Goal: Check status: Check status

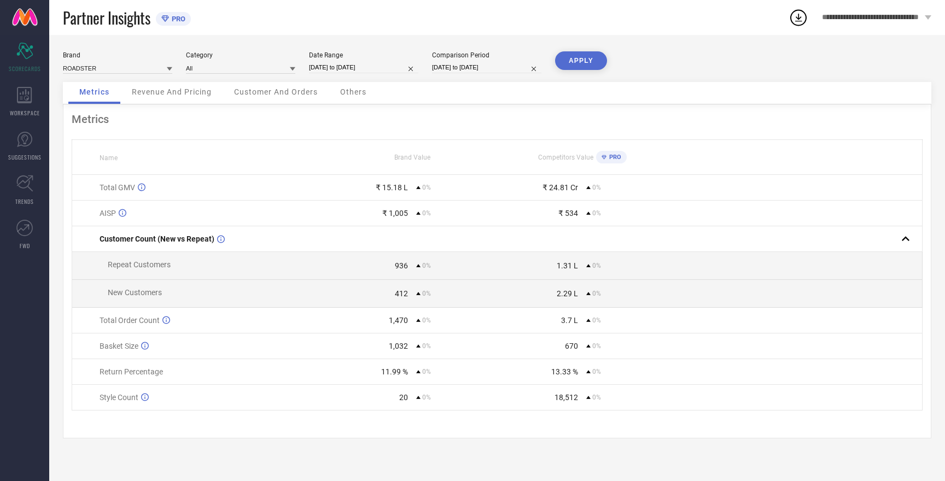
select select "8"
select select "2025"
select select "9"
select select "2025"
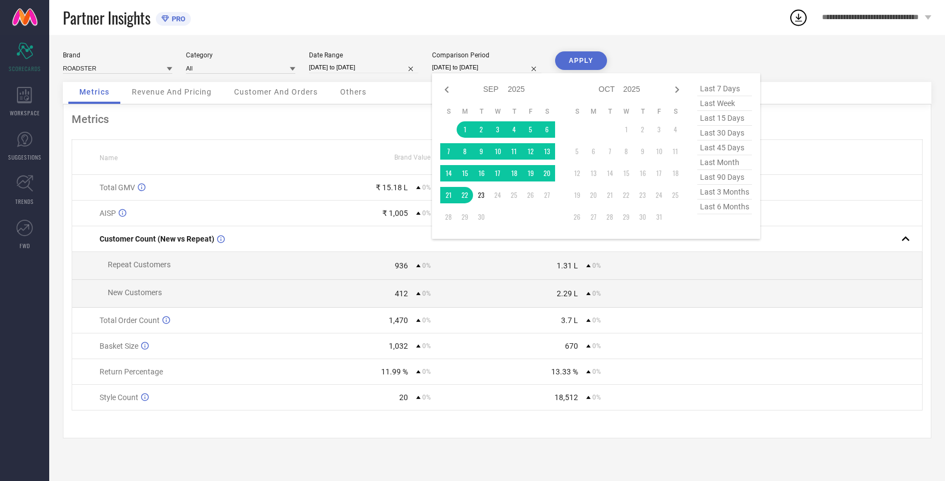
click at [464, 68] on input "01-09-2025 to 22-09-2025" at bounding box center [486, 67] width 109 height 11
click at [483, 198] on td "23" at bounding box center [481, 195] width 16 height 16
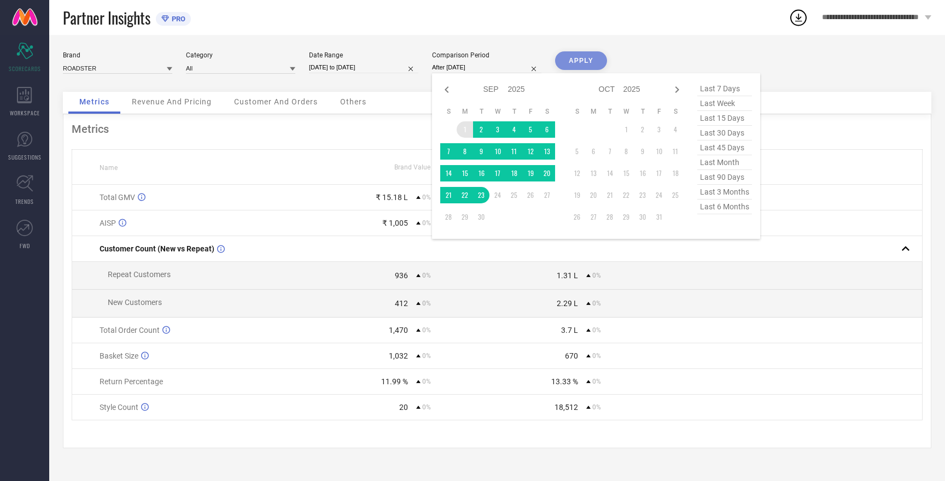
type input "[DATE] to [DATE]"
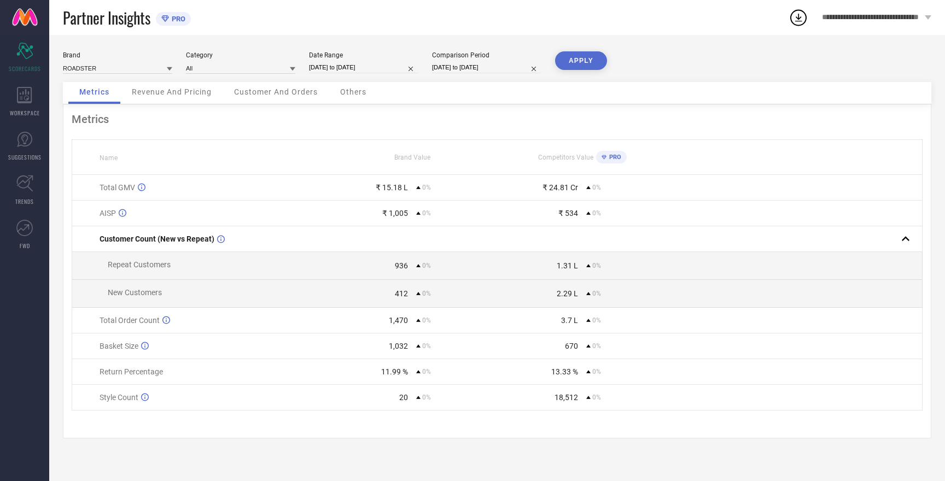
select select "8"
select select "2025"
select select "9"
select select "2025"
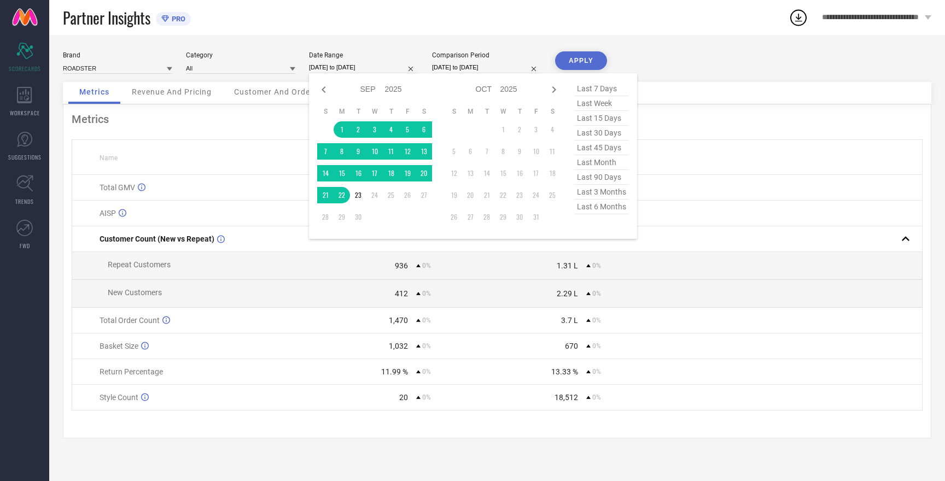
click at [345, 66] on input "01-09-2025 to 22-09-2025" at bounding box center [363, 67] width 109 height 11
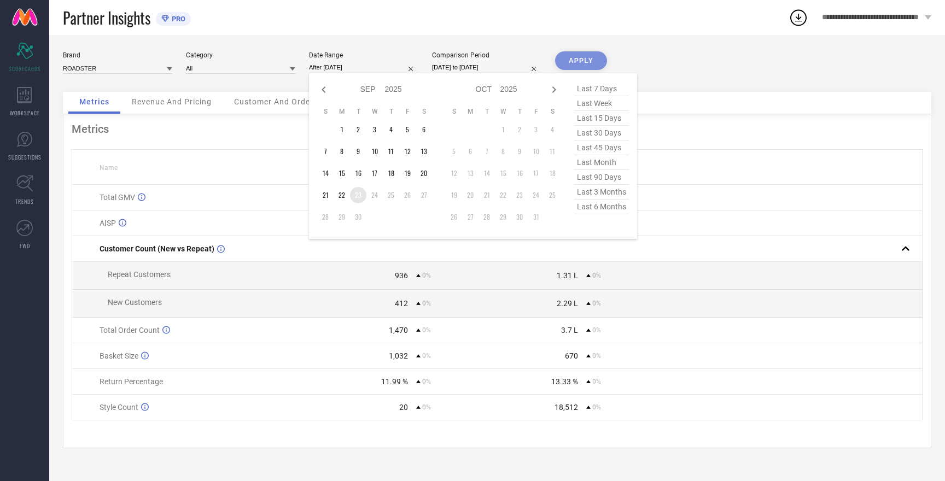
click at [360, 196] on td "23" at bounding box center [358, 195] width 16 height 16
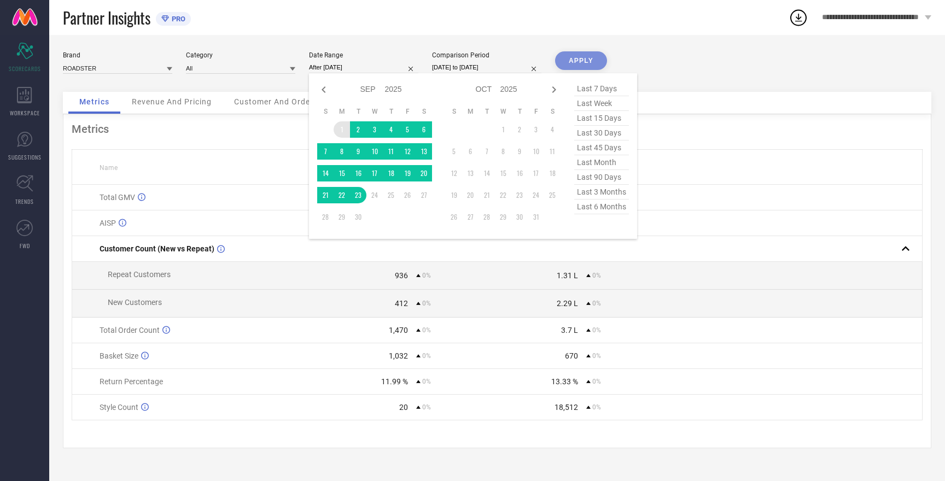
type input "01-09-2025 to 23-09-2025"
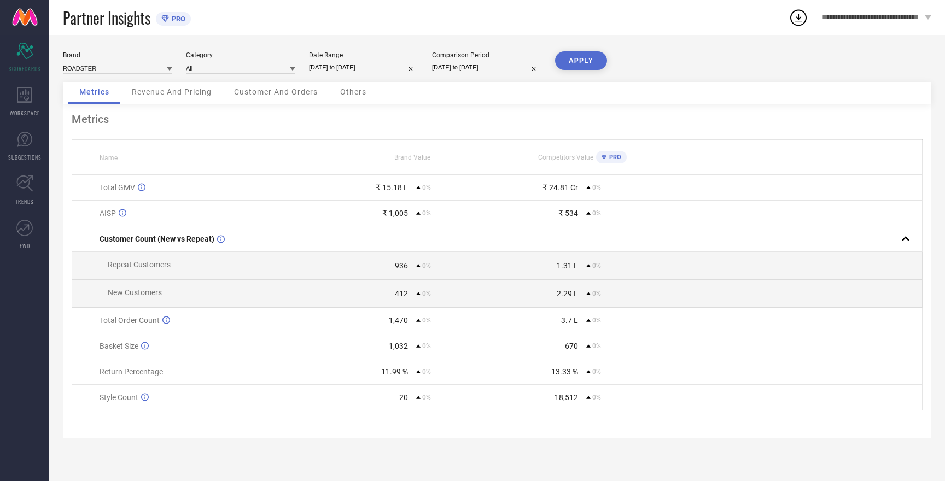
click at [584, 59] on button "APPLY" at bounding box center [581, 60] width 52 height 19
click at [99, 68] on input at bounding box center [117, 67] width 109 height 11
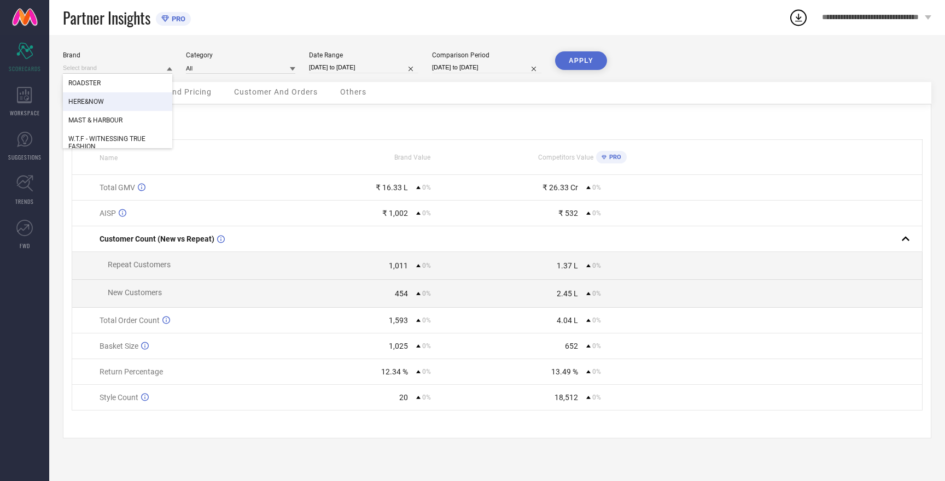
click at [101, 100] on span "HERE&NOW" at bounding box center [86, 102] width 36 height 8
type input "All"
click at [589, 56] on button "APPLY" at bounding box center [581, 60] width 52 height 19
click at [590, 61] on button "APPLY" at bounding box center [581, 60] width 52 height 19
click at [108, 69] on input at bounding box center [117, 67] width 109 height 11
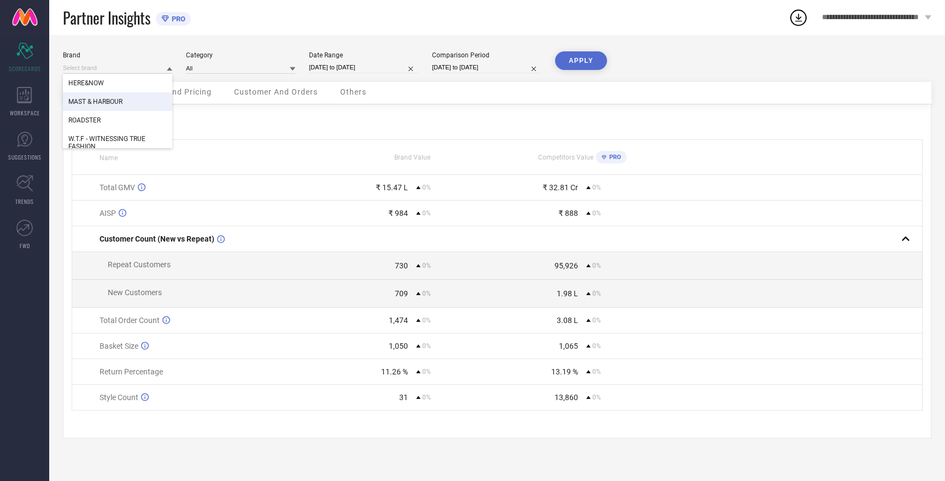
click at [115, 104] on span "MAST & HARBOUR" at bounding box center [95, 102] width 54 height 8
type input "All"
click at [585, 64] on button "APPLY" at bounding box center [581, 60] width 52 height 19
click at [149, 89] on span "Revenue And Pricing" at bounding box center [172, 92] width 80 height 9
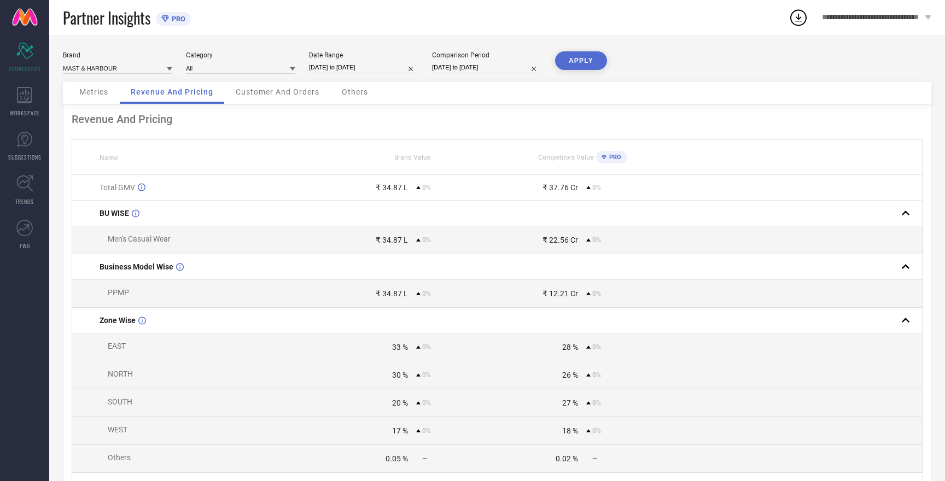
click at [581, 59] on button "APPLY" at bounding box center [581, 60] width 52 height 19
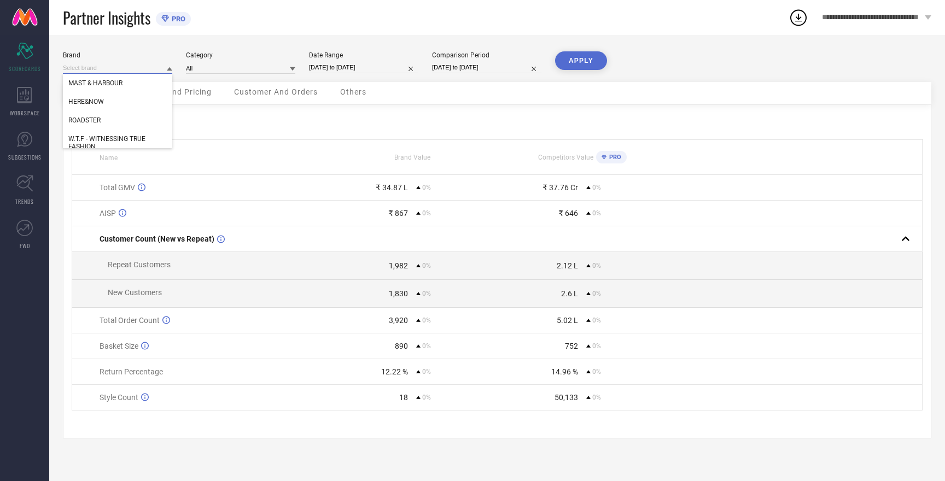
click at [114, 69] on input at bounding box center [117, 67] width 109 height 11
click at [126, 140] on span "W.T.F - WITNESSING TRUE FASHION" at bounding box center [117, 142] width 98 height 15
type input "All"
click at [580, 65] on button "APPLY" at bounding box center [581, 60] width 52 height 19
click at [584, 61] on button "APPLY" at bounding box center [581, 60] width 52 height 19
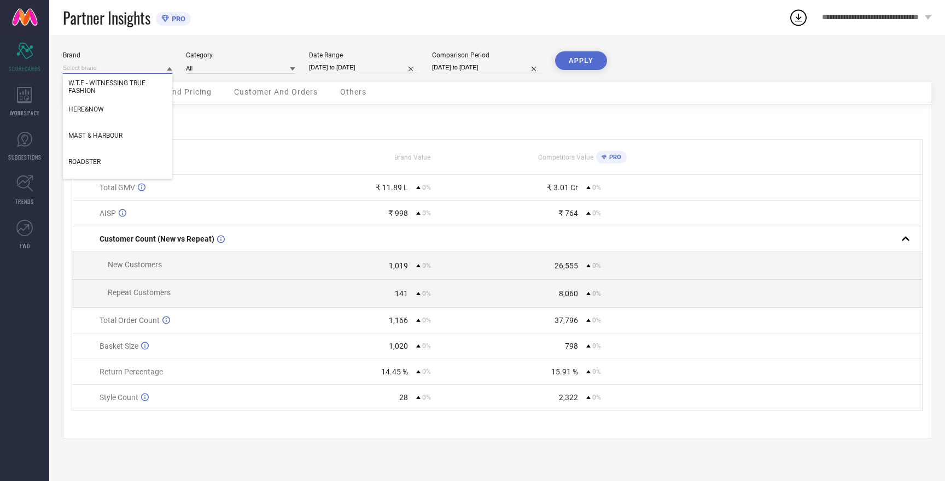
click at [135, 68] on input at bounding box center [117, 67] width 109 height 11
click at [112, 108] on div "HERE&NOW" at bounding box center [117, 109] width 109 height 19
type input "All"
click at [112, 108] on div "Metrics Name Brand Value Competitors Value PRO Total GMV ₹ 11.89 L 0% ₹ 3.01 Cr…" at bounding box center [497, 271] width 869 height 334
click at [577, 60] on button "APPLY" at bounding box center [581, 60] width 52 height 19
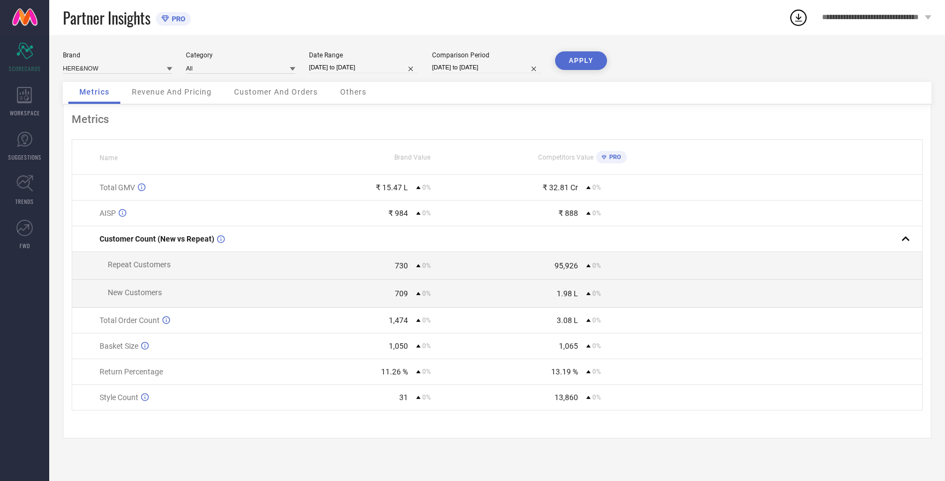
click at [577, 60] on button "APPLY" at bounding box center [581, 60] width 52 height 19
click at [106, 67] on input at bounding box center [117, 67] width 109 height 11
click at [110, 99] on span "MAST & HARBOUR" at bounding box center [95, 102] width 54 height 8
type input "All"
click at [593, 62] on button "APPLY" at bounding box center [581, 60] width 52 height 19
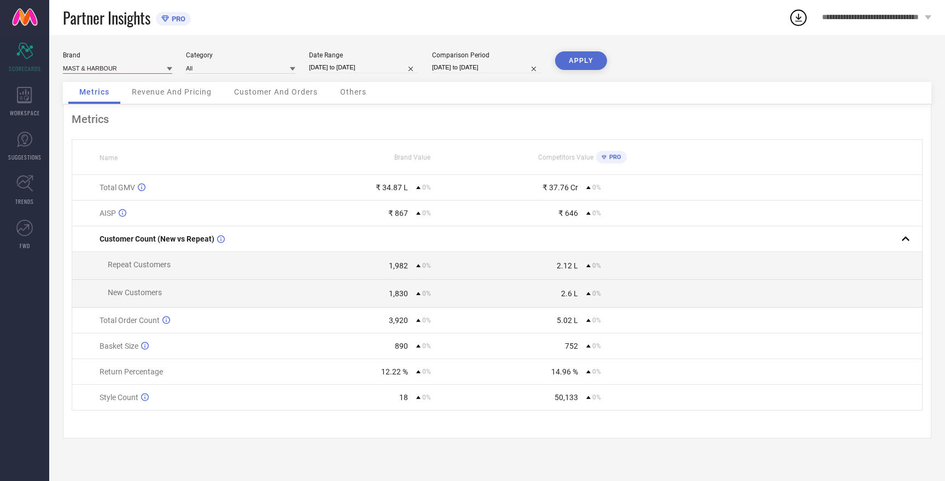
click at [110, 69] on input at bounding box center [117, 67] width 109 height 11
click at [102, 101] on span "HERE&NOW" at bounding box center [86, 102] width 36 height 8
type input "All"
click at [587, 67] on button "APPLY" at bounding box center [581, 60] width 52 height 19
click at [87, 68] on input at bounding box center [117, 67] width 109 height 11
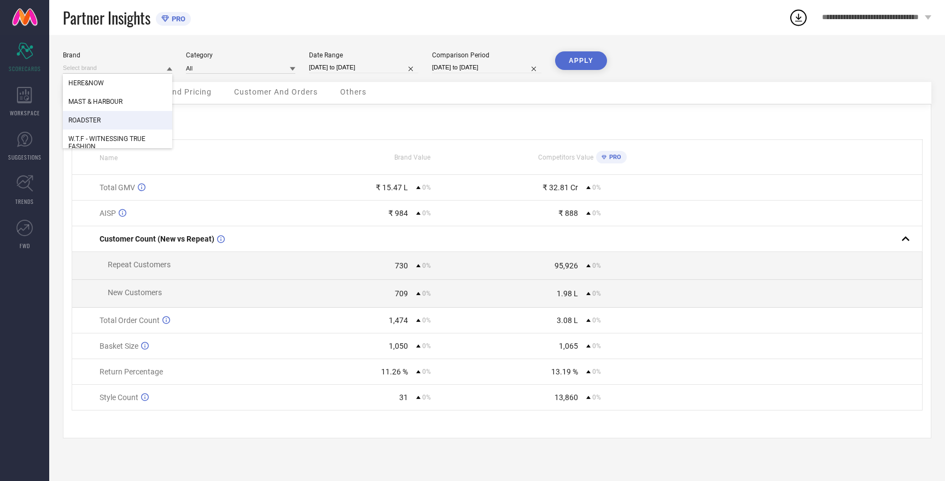
click at [96, 125] on div "ROADSTER" at bounding box center [117, 120] width 109 height 19
type input "All"
click at [584, 62] on button "APPLY" at bounding box center [581, 60] width 52 height 19
click at [88, 66] on input at bounding box center [117, 67] width 109 height 11
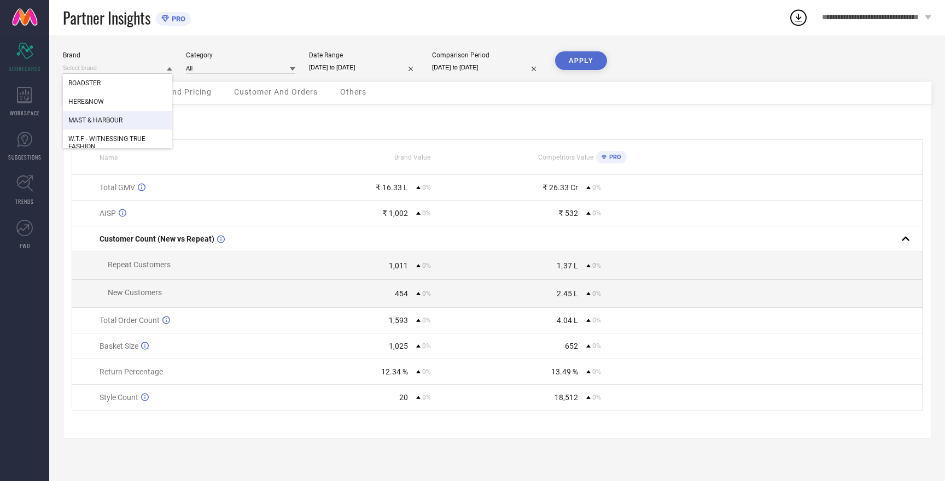
click at [107, 124] on span "MAST & HARBOUR" at bounding box center [95, 121] width 54 height 8
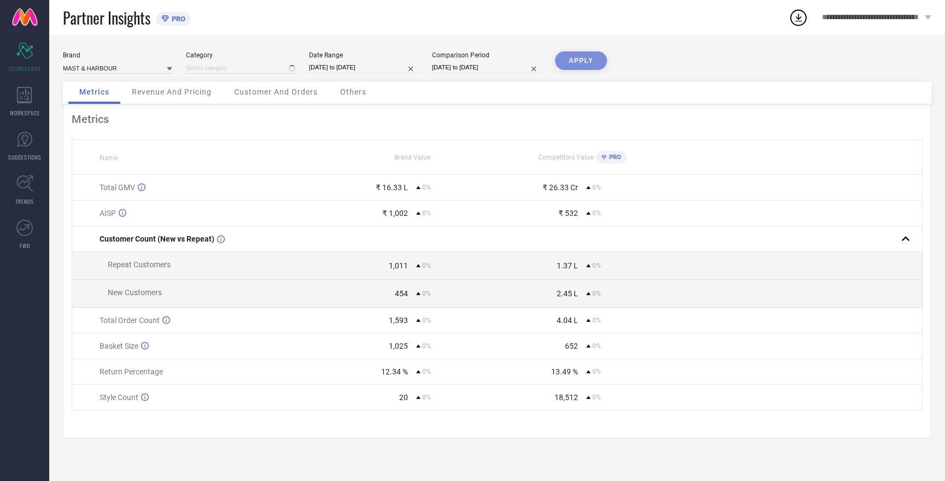
type input "All"
click at [581, 60] on button "APPLY" at bounding box center [581, 60] width 52 height 19
select select "8"
select select "2025"
select select "9"
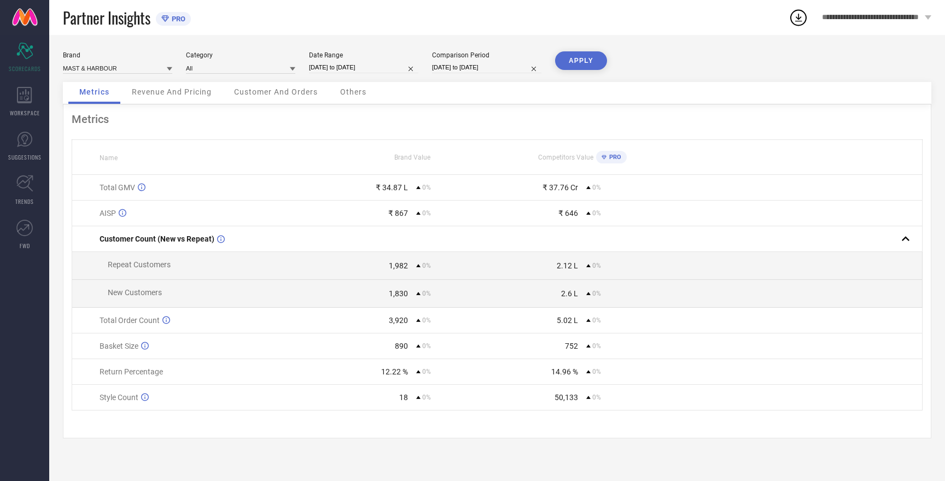
select select "2025"
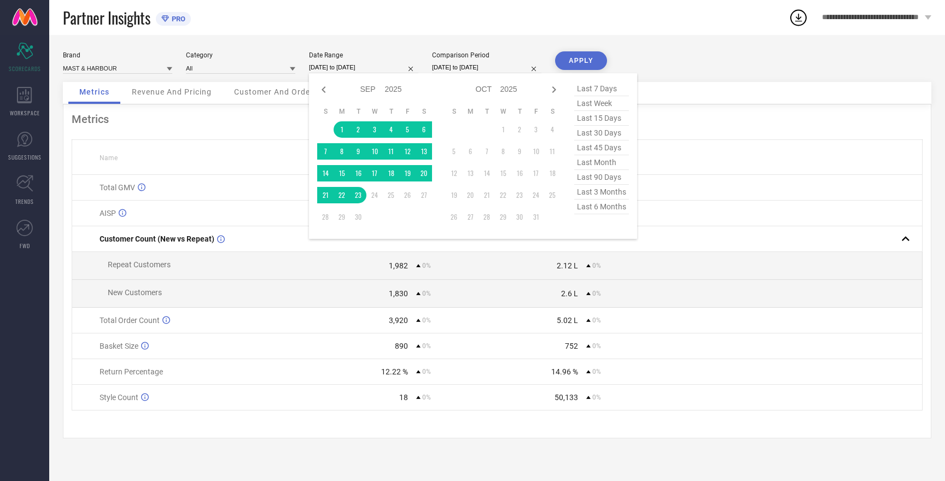
click at [333, 66] on input "01-09-2025 to 23-09-2025" at bounding box center [363, 67] width 109 height 11
click at [323, 90] on icon at bounding box center [323, 89] width 13 height 13
select select "7"
select select "2025"
select select "8"
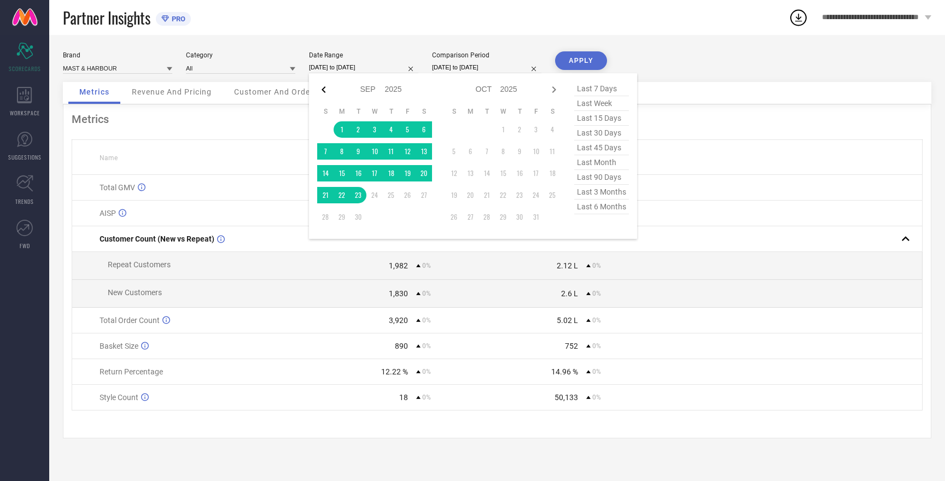
select select "2025"
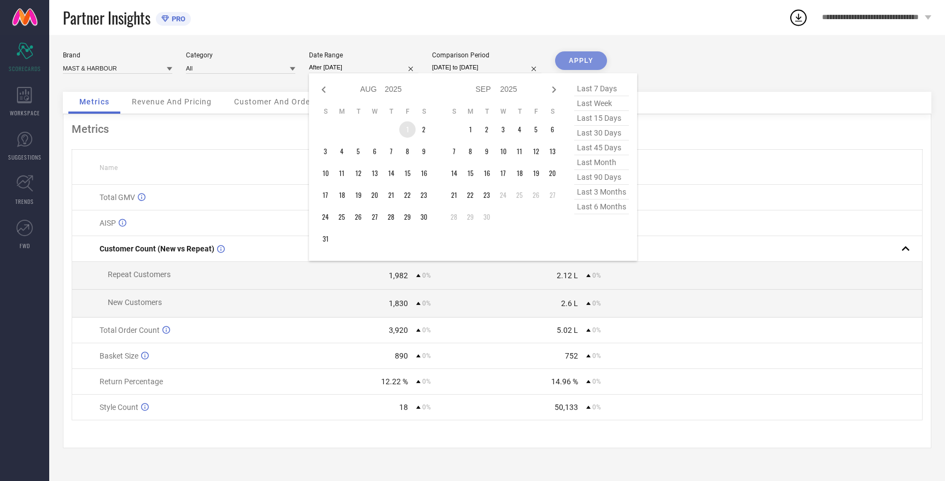
click at [407, 130] on td "1" at bounding box center [407, 129] width 16 height 16
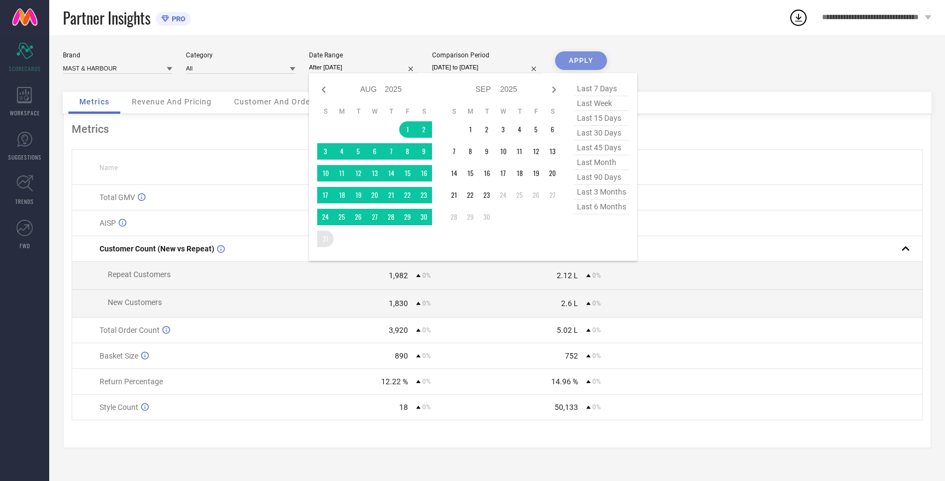
type input "01-08-2025 to 31-08-2025"
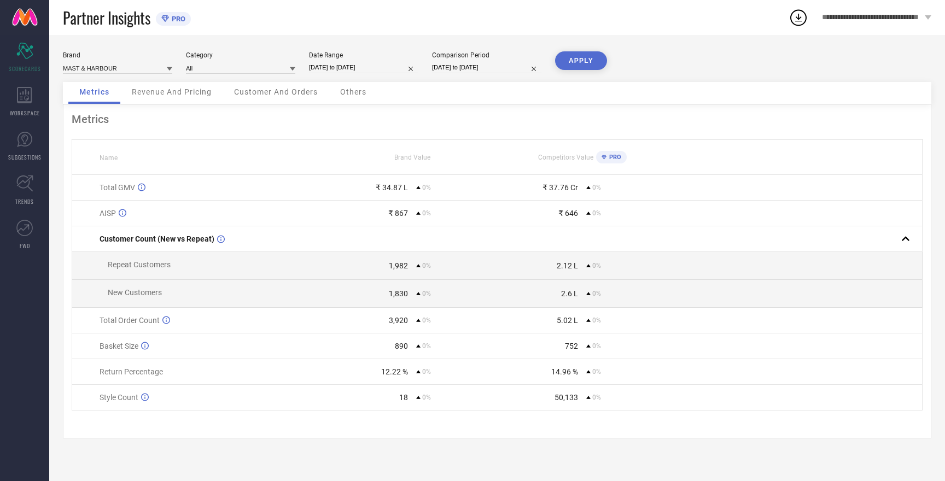
select select "8"
select select "2025"
select select "9"
select select "2025"
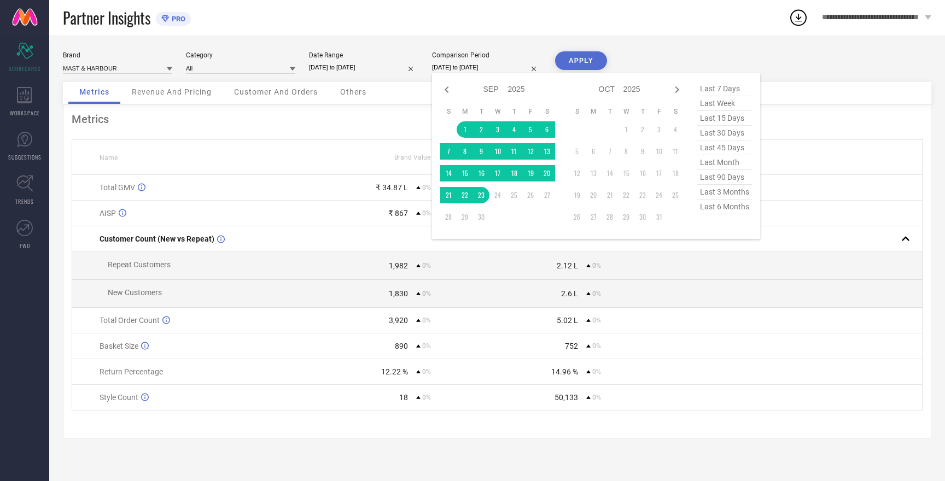
click at [476, 67] on input "01-09-2025 to 23-09-2025" at bounding box center [486, 67] width 109 height 11
click at [445, 93] on icon at bounding box center [446, 89] width 13 height 13
select select "7"
select select "2025"
select select "8"
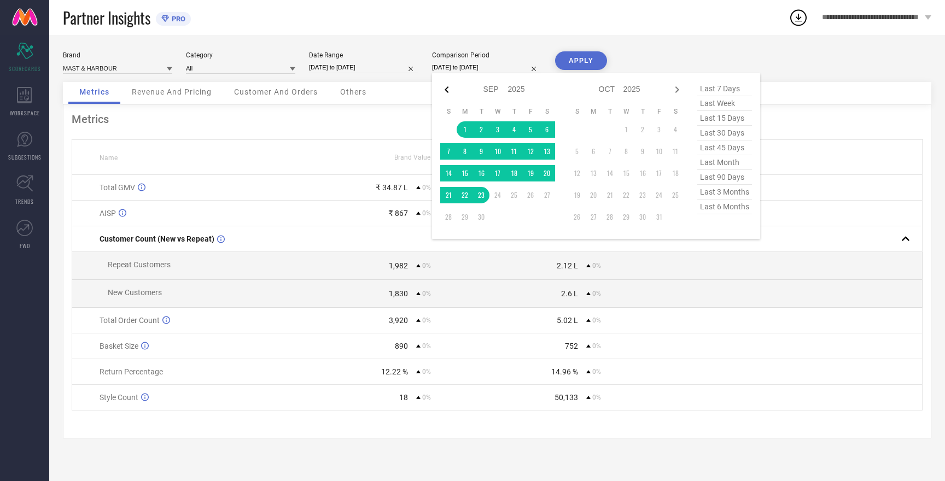
select select "2025"
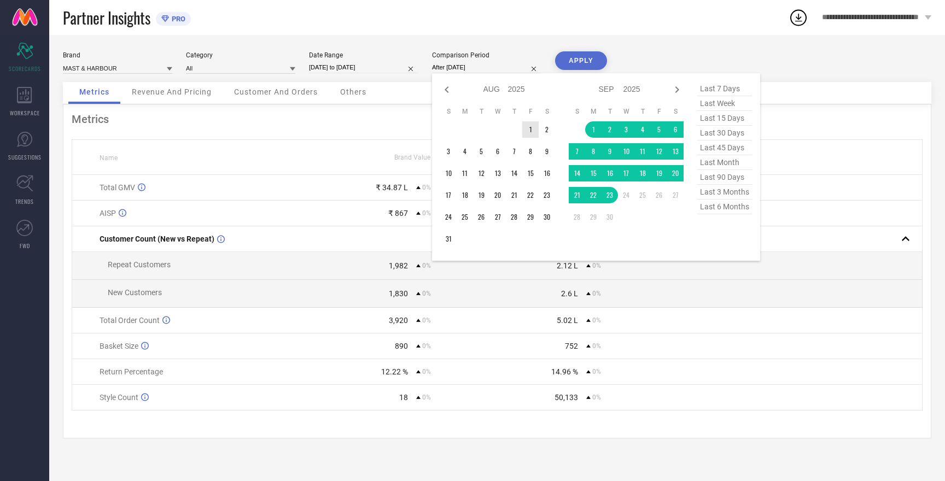
click at [528, 132] on td "1" at bounding box center [530, 129] width 16 height 16
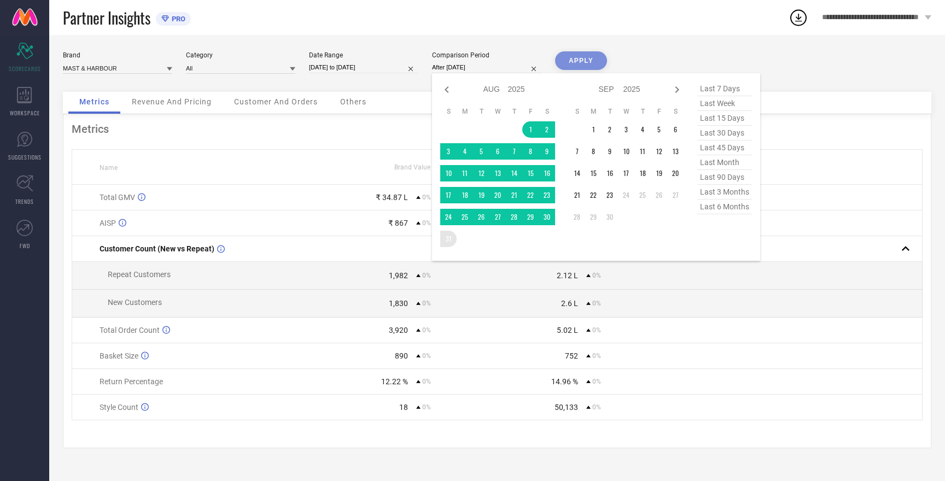
type input "01-08-2025 to 31-08-2025"
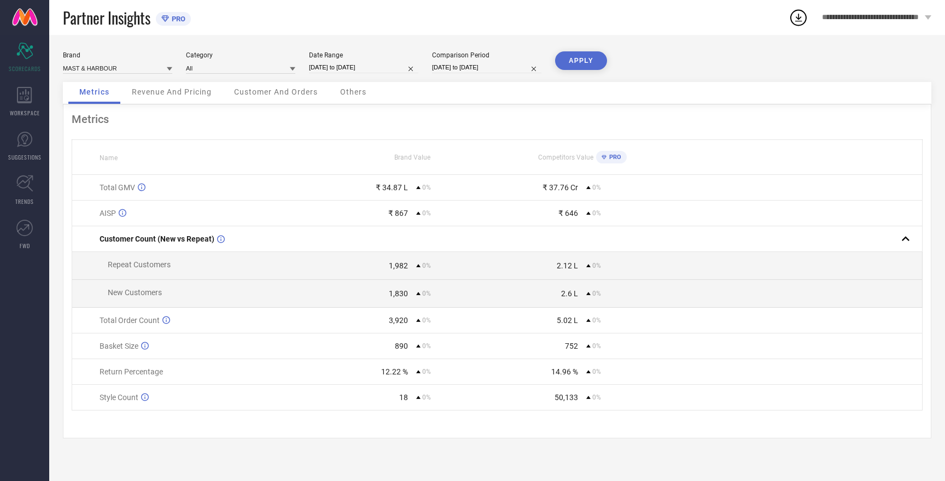
click at [589, 59] on button "APPLY" at bounding box center [581, 60] width 52 height 19
click at [588, 59] on button "APPLY" at bounding box center [581, 60] width 52 height 19
click at [91, 69] on input at bounding box center [117, 67] width 109 height 11
click at [95, 102] on span "HERE&NOW" at bounding box center [86, 102] width 36 height 8
type input "All"
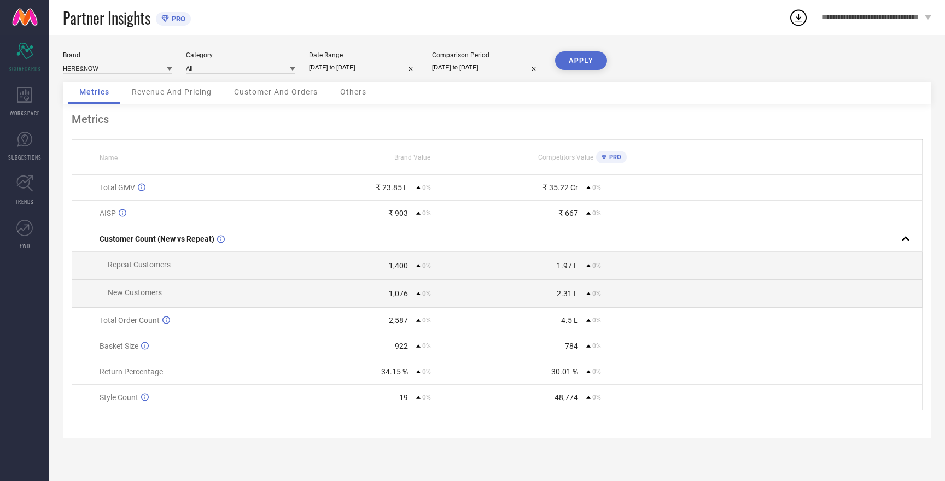
click at [578, 59] on button "APPLY" at bounding box center [581, 60] width 52 height 19
drag, startPoint x: 546, startPoint y: 377, endPoint x: 599, endPoint y: 370, distance: 53.6
click at [599, 370] on div "26.97 % 0%" at bounding box center [582, 372] width 169 height 9
click at [441, 376] on div "0%" at bounding box center [456, 372] width 80 height 8
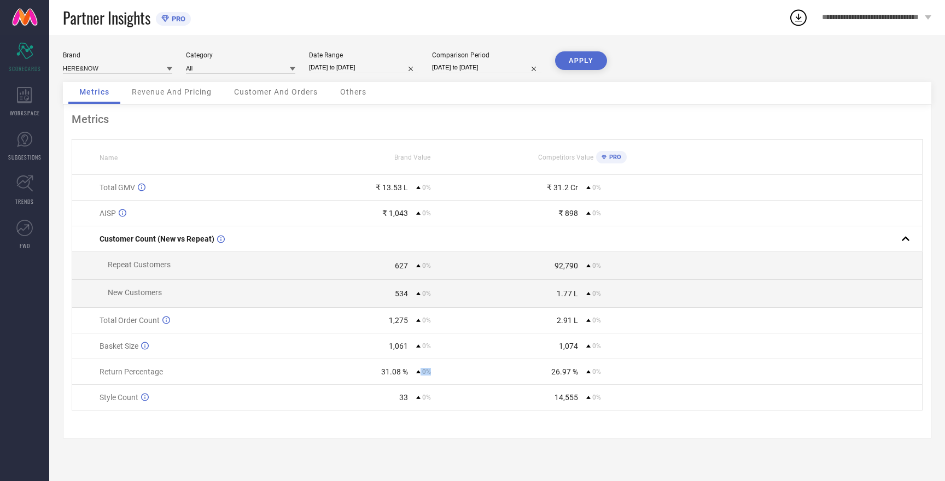
drag, startPoint x: 440, startPoint y: 375, endPoint x: 354, endPoint y: 379, distance: 86.5
click at [354, 376] on div "31.08 % 0%" at bounding box center [412, 372] width 169 height 9
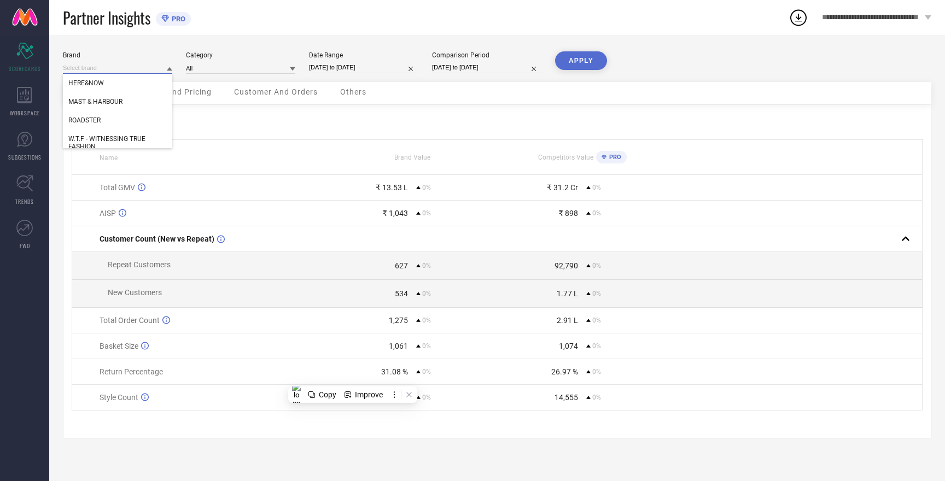
click at [120, 68] on input at bounding box center [117, 67] width 109 height 11
click at [112, 119] on div "ROADSTER" at bounding box center [117, 120] width 109 height 19
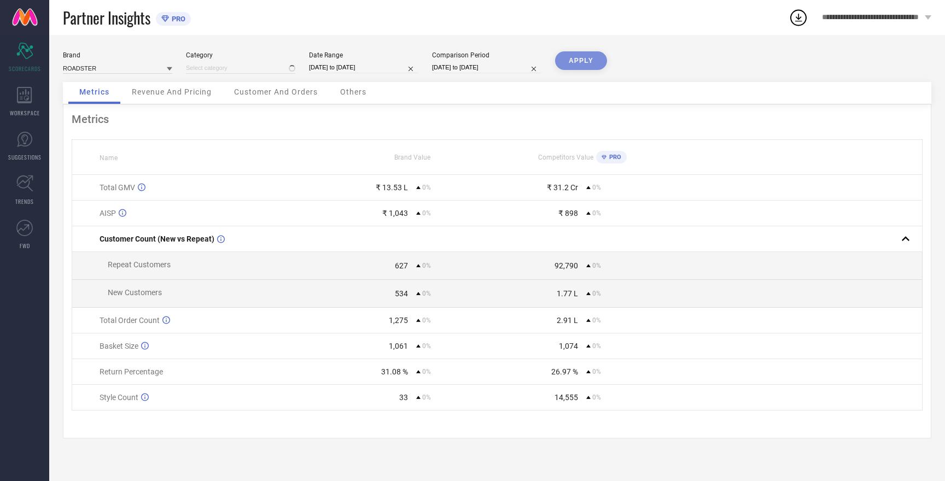
type input "All"
click at [580, 62] on button "APPLY" at bounding box center [581, 60] width 52 height 19
click at [100, 71] on input at bounding box center [117, 67] width 109 height 11
click at [116, 143] on span "W.T.F - WITNESSING TRUE FASHION" at bounding box center [117, 142] width 98 height 15
type input "All"
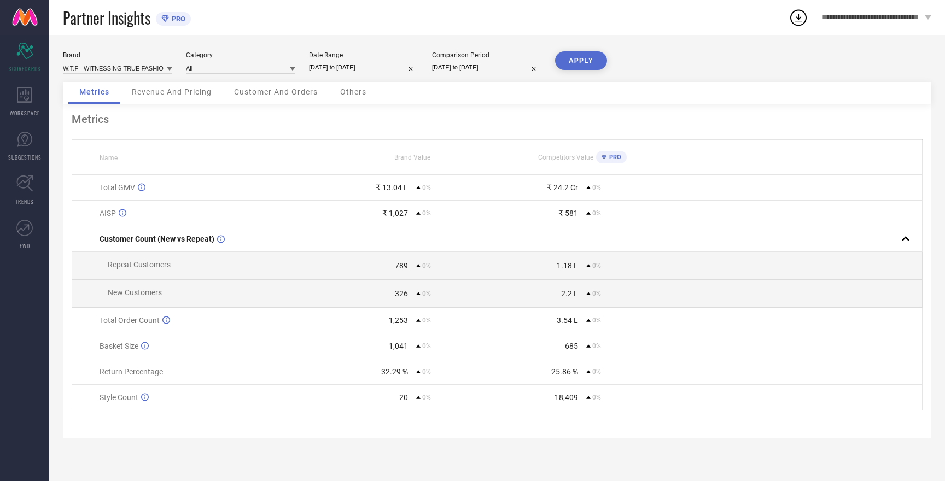
click at [587, 65] on button "APPLY" at bounding box center [581, 60] width 52 height 19
select select "7"
select select "2025"
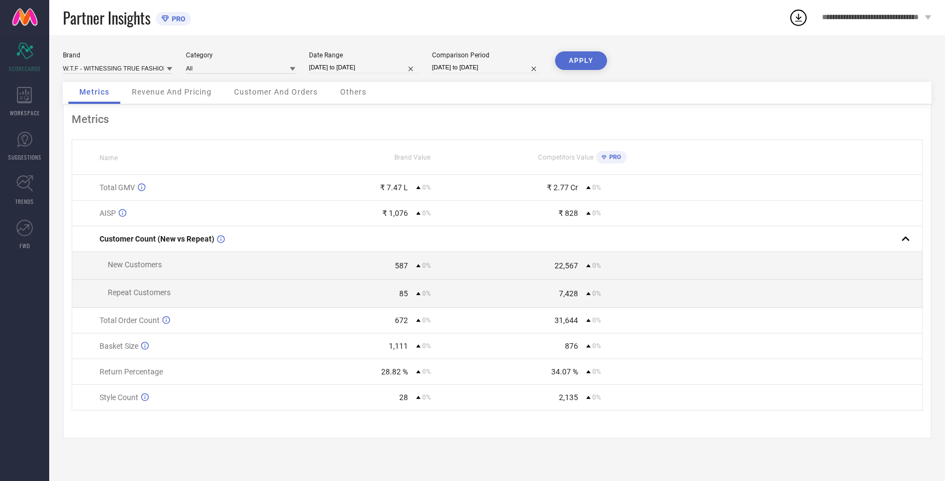
select select "8"
select select "2025"
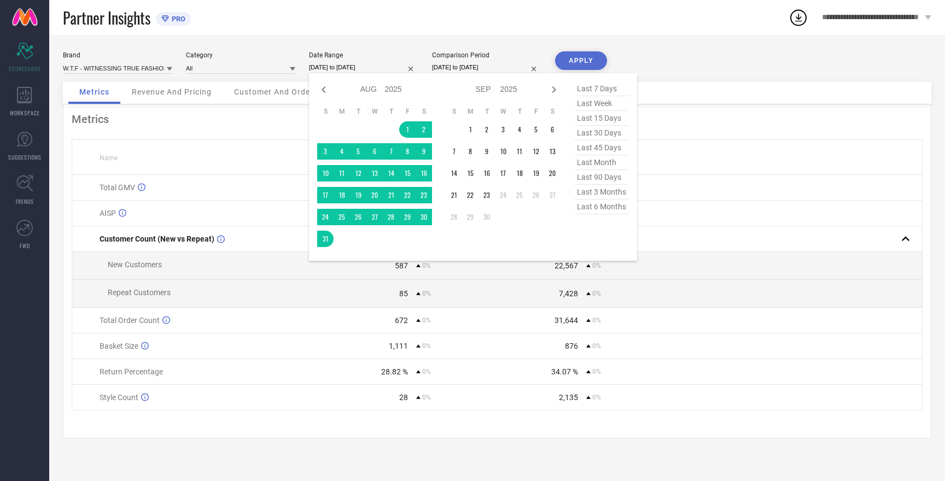
click at [358, 66] on input "01-08-2025 to 31-08-2025" at bounding box center [363, 67] width 109 height 11
click at [470, 131] on td "1" at bounding box center [470, 129] width 16 height 16
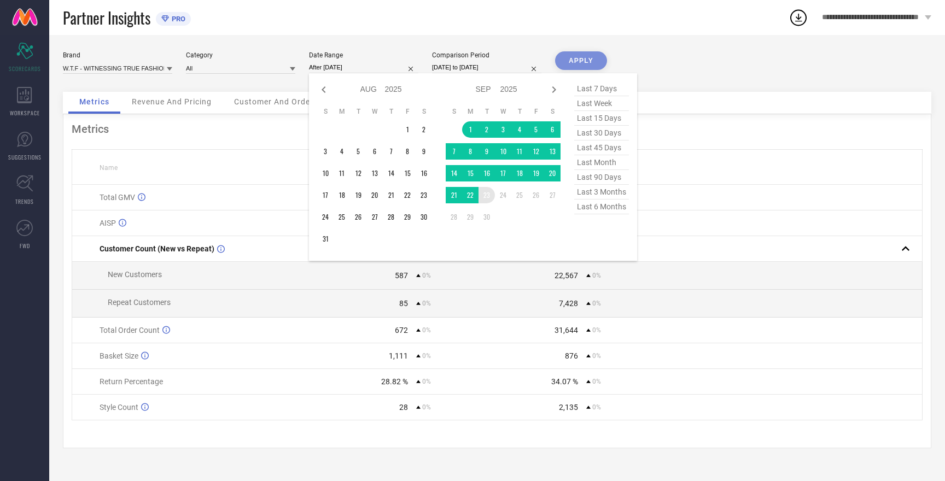
type input "01-09-2025 to 23-09-2025"
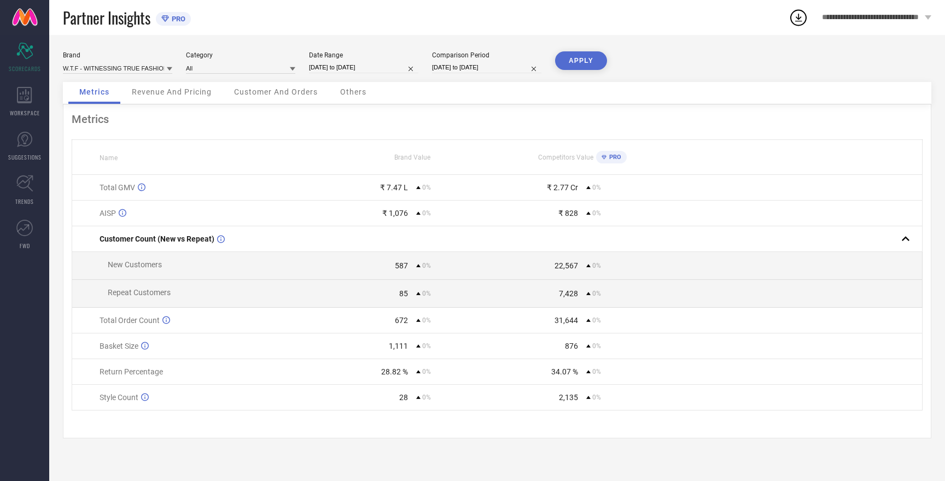
select select "7"
select select "2025"
select select "8"
select select "2025"
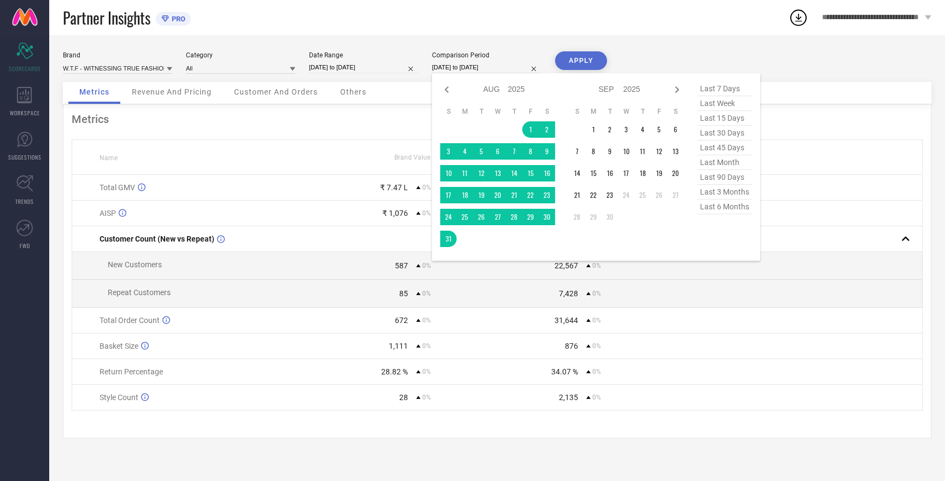
click at [493, 69] on input "01-08-2025 to 31-08-2025" at bounding box center [486, 67] width 109 height 11
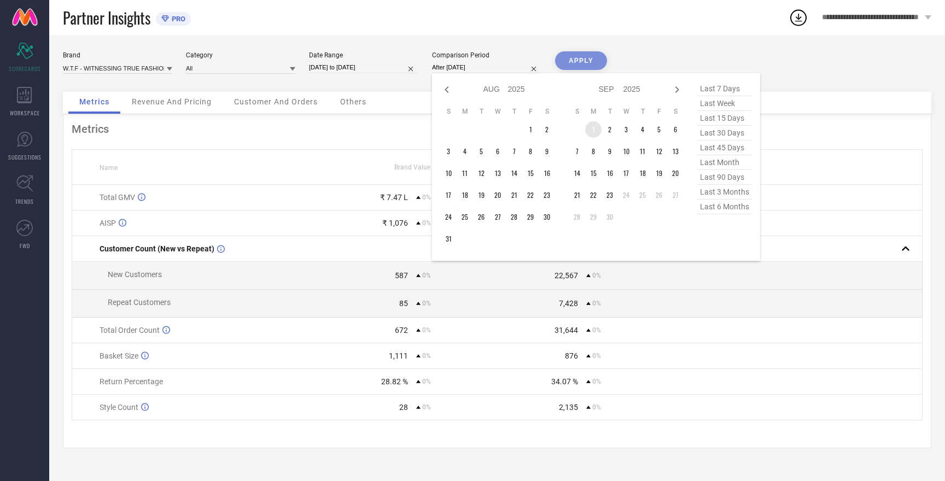
click at [593, 126] on td "1" at bounding box center [593, 129] width 16 height 16
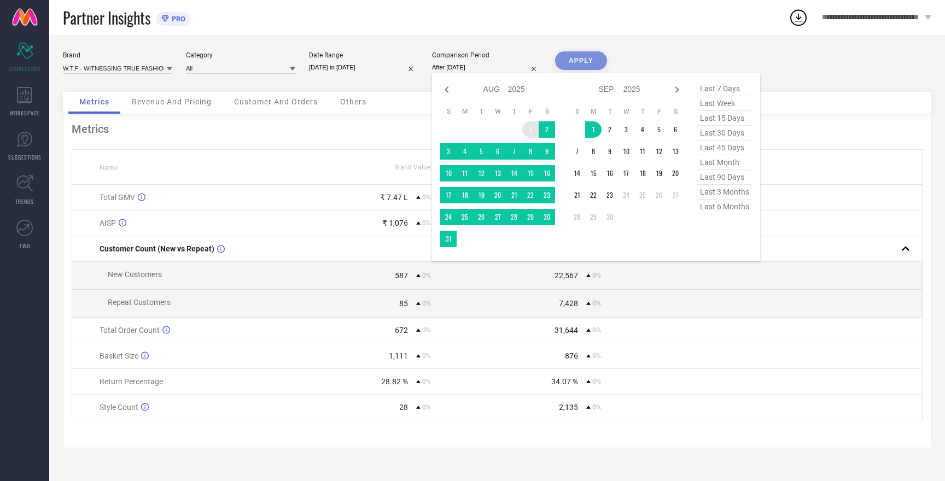
type input "01-08-2025 to 01-09-2025"
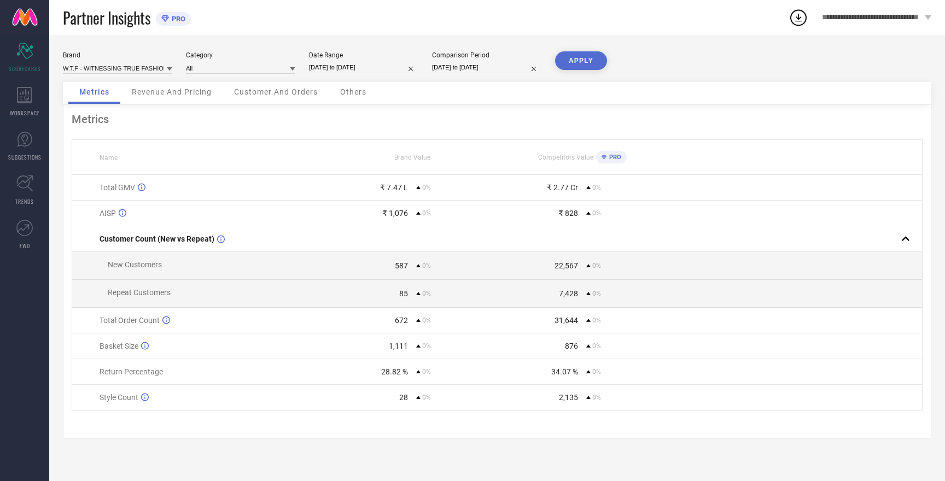
select select "8"
select select "2025"
select select "9"
select select "2025"
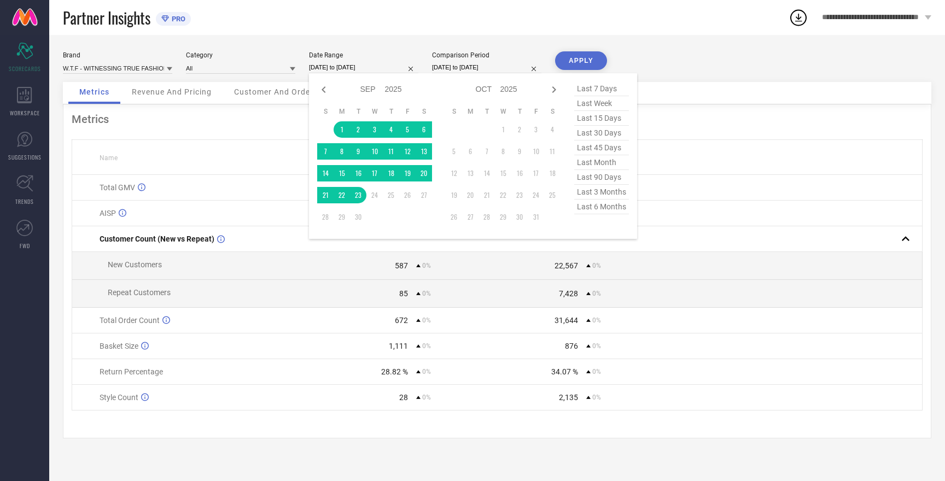
click at [339, 66] on input "01-09-2025 to 23-09-2025" at bounding box center [363, 67] width 109 height 11
click at [321, 91] on icon at bounding box center [323, 89] width 13 height 13
select select "7"
select select "2025"
select select "8"
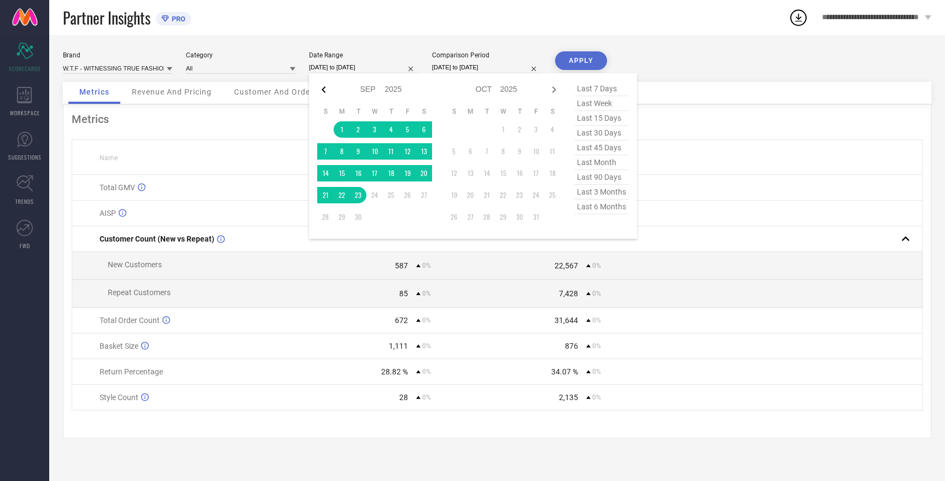
select select "2025"
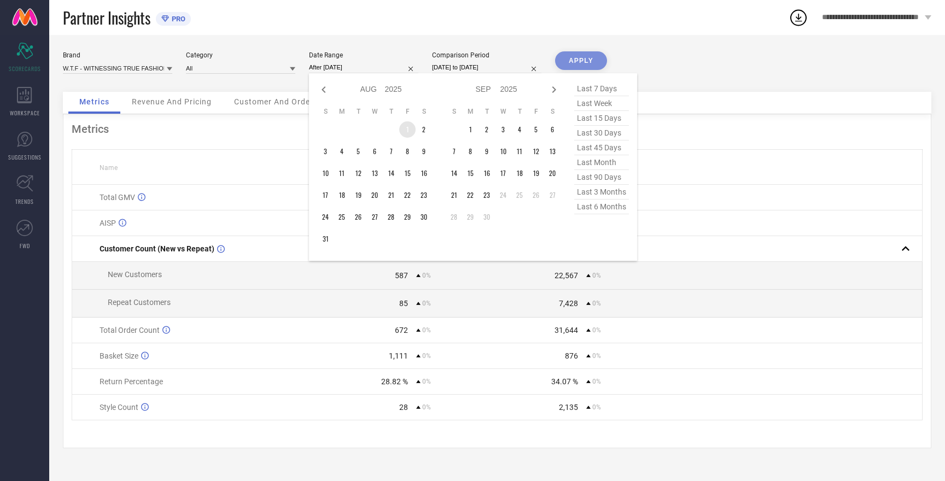
click at [405, 131] on td "1" at bounding box center [407, 129] width 16 height 16
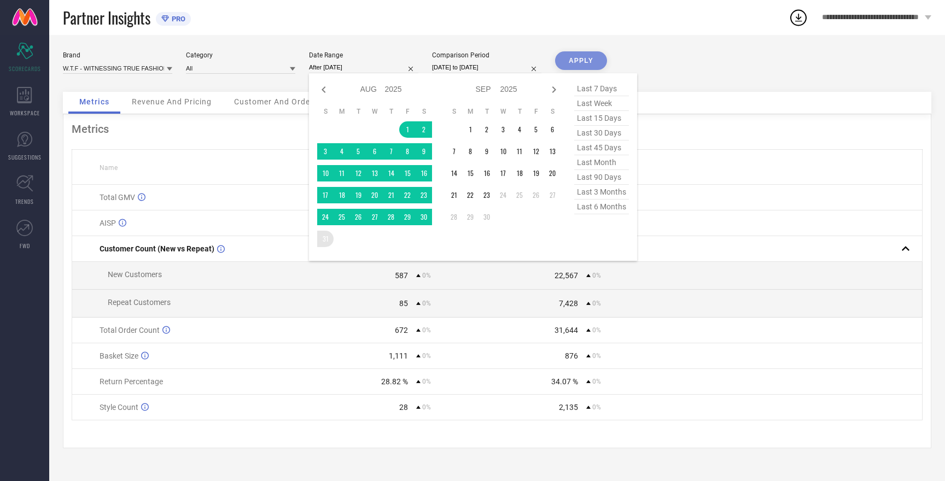
type input "01-08-2025 to 31-08-2025"
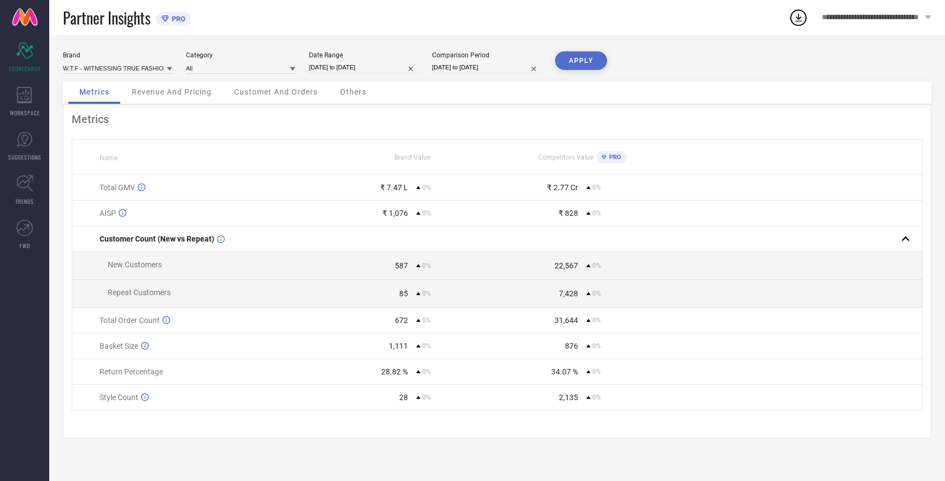
select select "7"
select select "2025"
select select "8"
select select "2025"
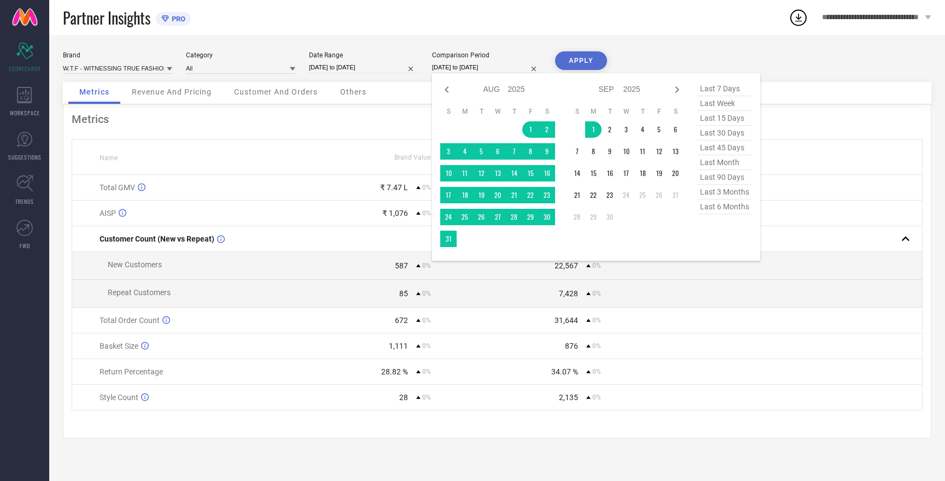
click at [457, 68] on input "01-08-2025 to 01-09-2025" at bounding box center [486, 67] width 109 height 11
click at [530, 131] on td "1" at bounding box center [530, 129] width 16 height 16
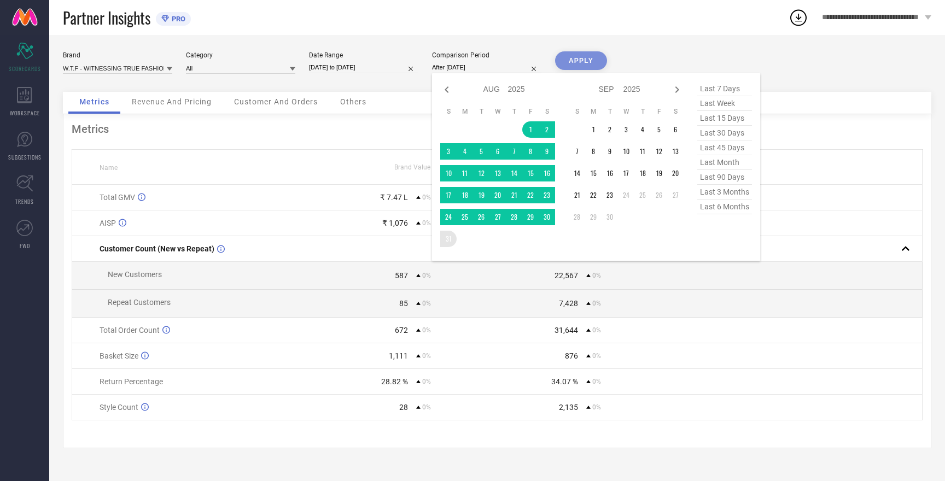
type input "01-08-2025 to 31-08-2025"
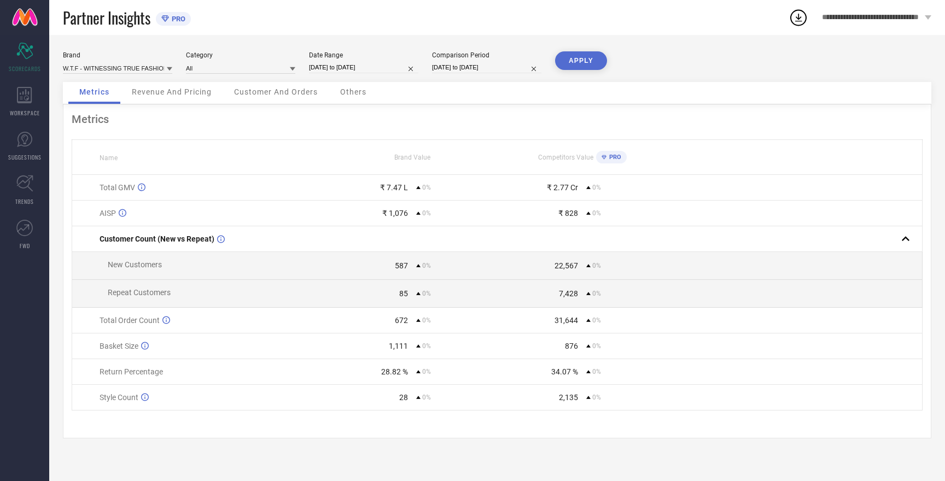
click at [573, 60] on button "APPLY" at bounding box center [581, 60] width 52 height 19
click at [116, 69] on input at bounding box center [117, 67] width 109 height 11
click at [114, 143] on div "MAST & HARBOUR" at bounding box center [117, 135] width 109 height 19
type input "All"
click at [573, 66] on button "APPLY" at bounding box center [581, 60] width 52 height 19
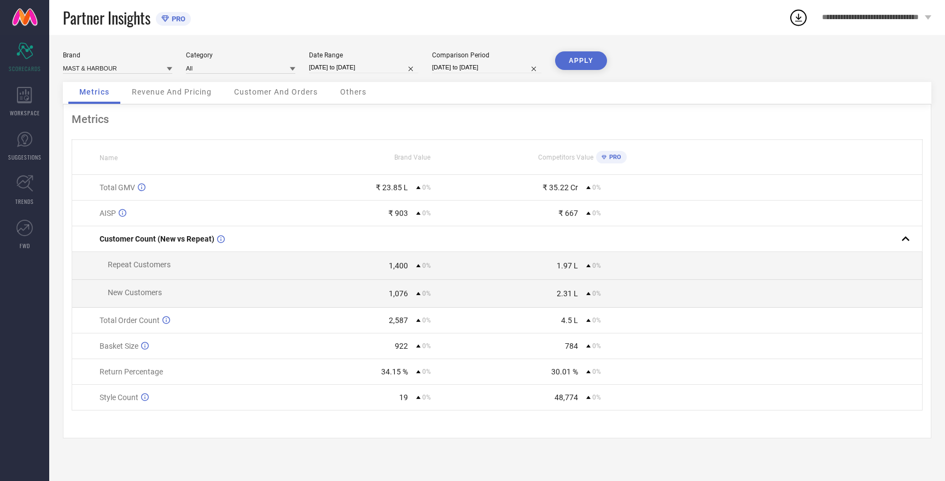
click at [573, 66] on button "APPLY" at bounding box center [581, 60] width 52 height 19
click at [110, 68] on input at bounding box center [117, 67] width 109 height 11
click at [103, 101] on span "HERE&NOW" at bounding box center [86, 102] width 36 height 8
type input "All"
click at [580, 62] on button "APPLY" at bounding box center [581, 60] width 52 height 19
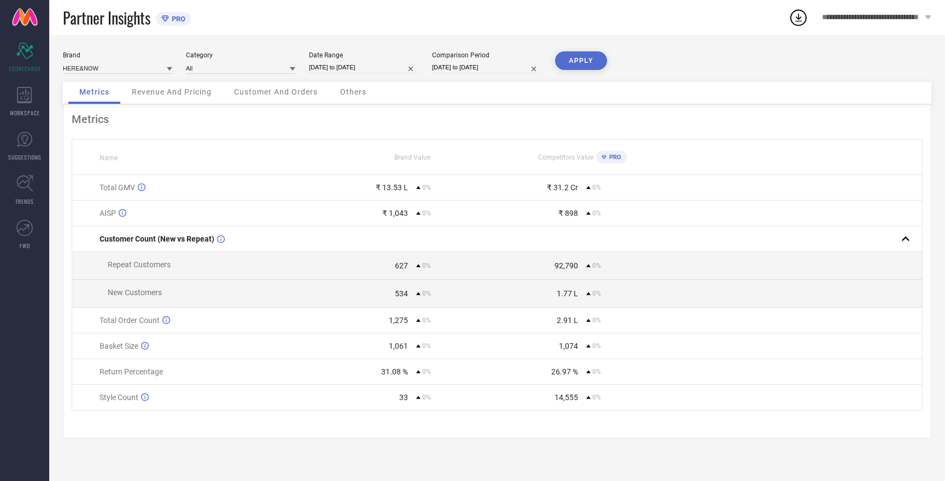
click at [580, 62] on button "APPLY" at bounding box center [581, 60] width 52 height 19
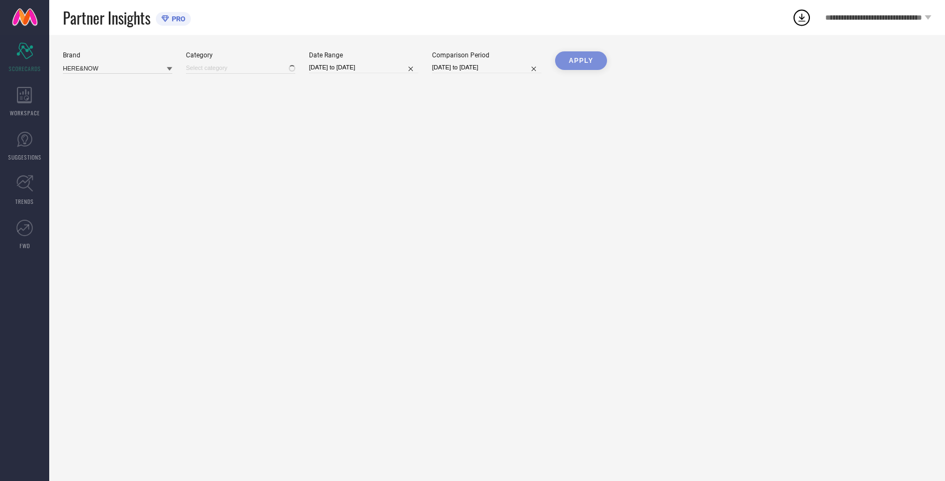
type input "All"
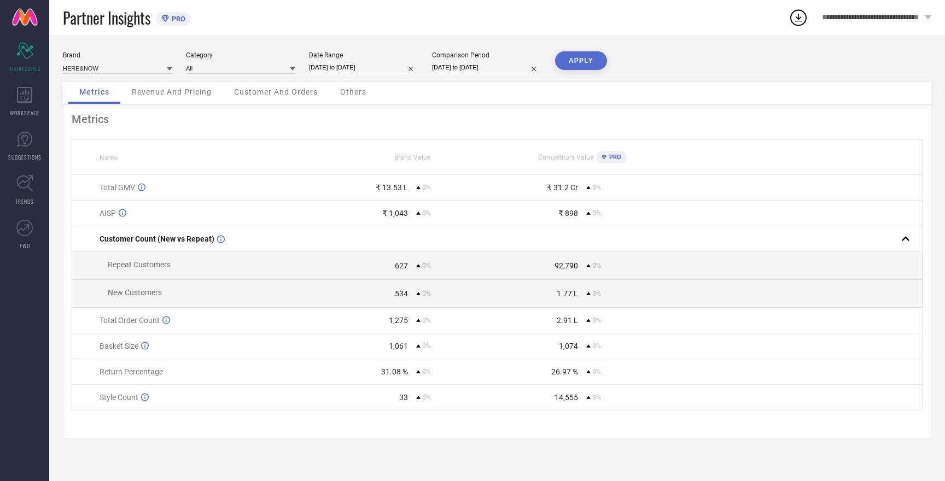
click at [370, 67] on input "[DATE] to [DATE]" at bounding box center [363, 67] width 109 height 11
select select "7"
select select "2025"
select select "8"
select select "2025"
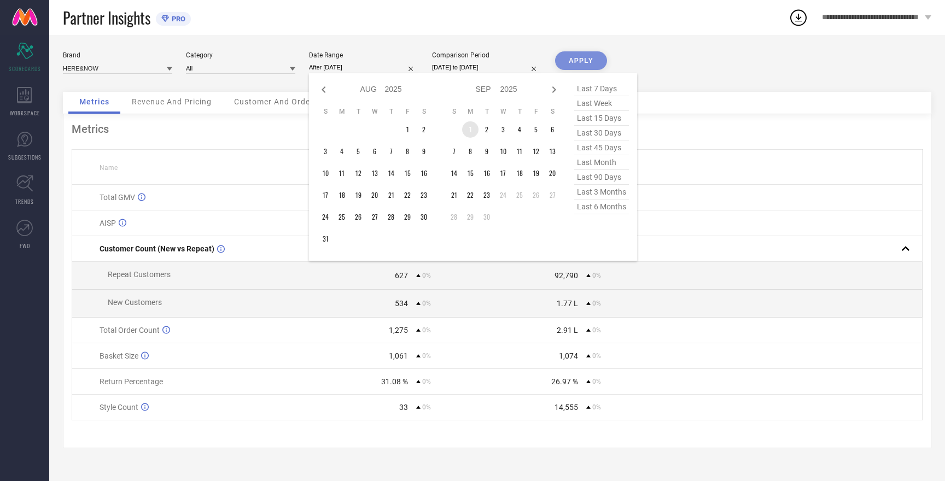
click at [471, 132] on td "1" at bounding box center [470, 129] width 16 height 16
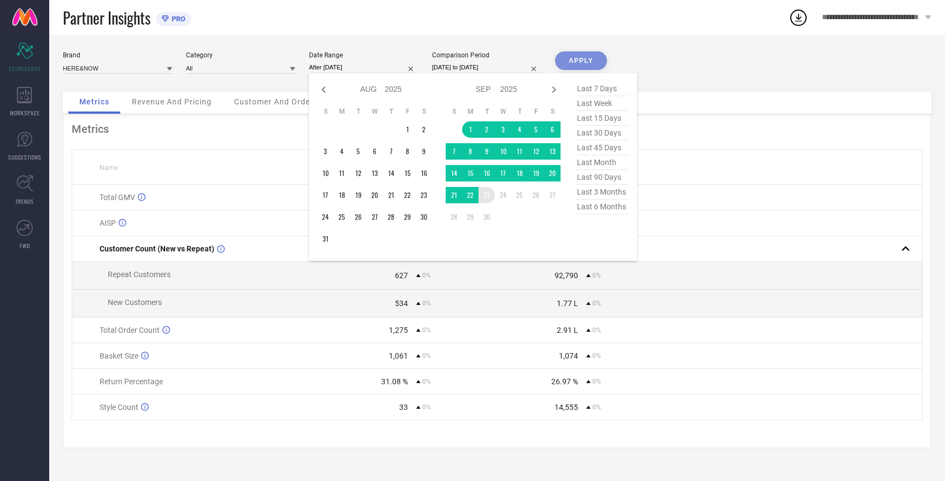
type input "01-09-2025 to 23-09-2025"
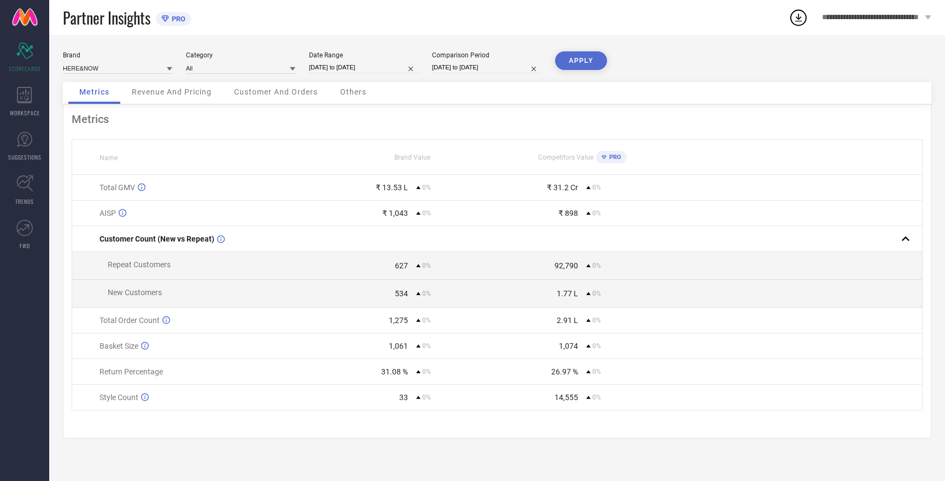
click at [581, 62] on button "APPLY" at bounding box center [581, 60] width 52 height 19
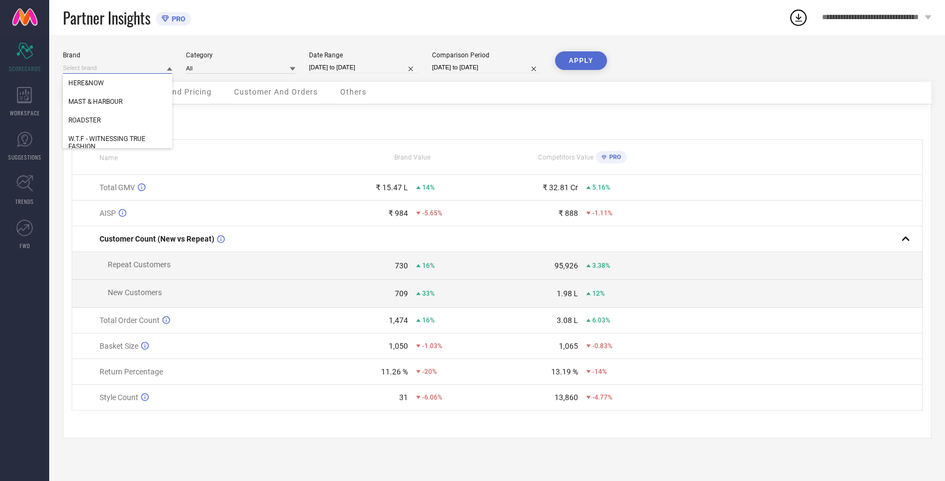
click at [85, 67] on input at bounding box center [117, 67] width 109 height 11
click at [93, 140] on span "W.T.F - WITNESSING TRUE FASHION" at bounding box center [117, 142] width 98 height 15
type input "All"
click at [571, 68] on button "APPLY" at bounding box center [581, 60] width 52 height 19
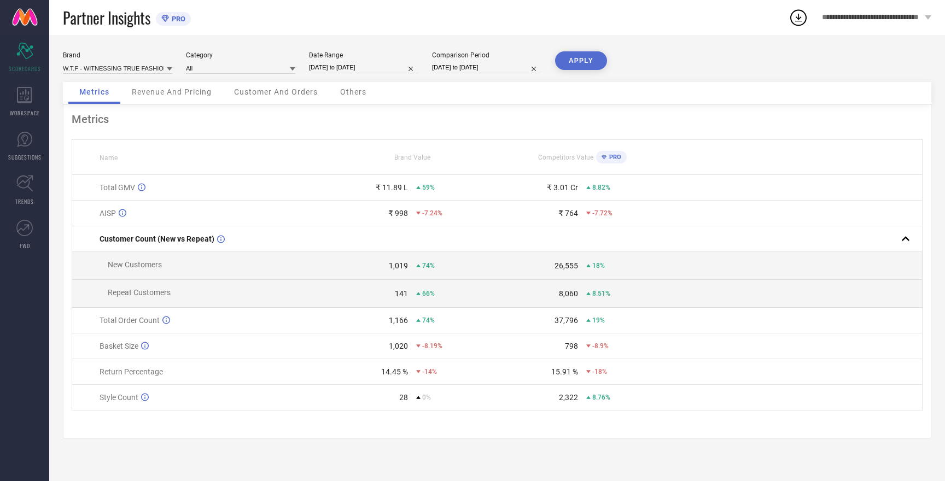
click at [573, 70] on div "APPLY" at bounding box center [581, 66] width 52 height 31
click at [581, 62] on button "APPLY" at bounding box center [581, 60] width 52 height 19
click at [579, 60] on button "APPLY" at bounding box center [581, 60] width 52 height 19
click at [130, 65] on input at bounding box center [117, 67] width 109 height 11
click at [110, 137] on span "MAST & HARBOUR" at bounding box center [95, 136] width 54 height 8
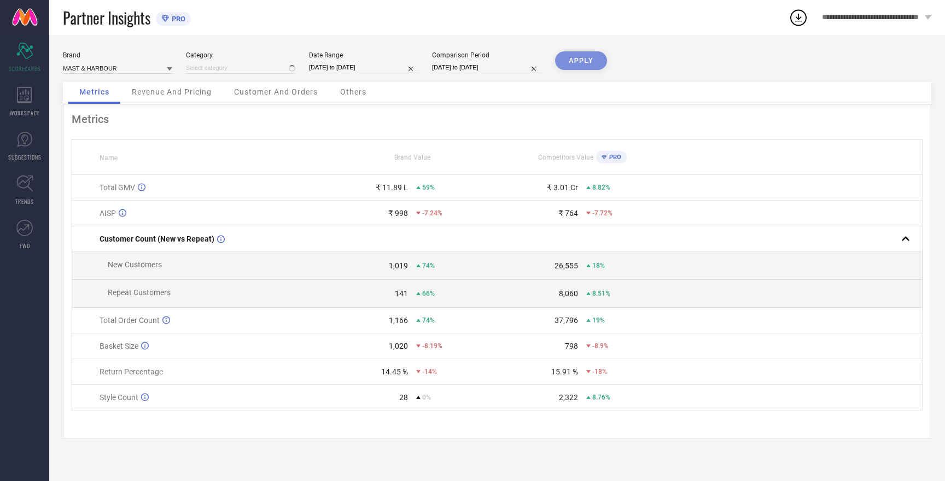
type input "All"
click at [574, 58] on button "APPLY" at bounding box center [581, 60] width 52 height 19
click at [101, 67] on input at bounding box center [117, 67] width 109 height 11
click at [100, 106] on div "HERE&NOW" at bounding box center [117, 101] width 109 height 19
type input "All"
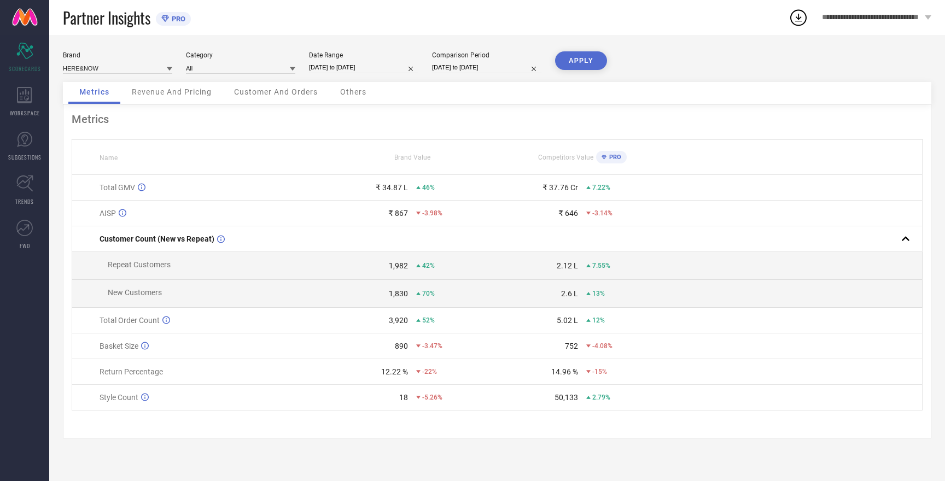
click at [578, 63] on button "APPLY" at bounding box center [581, 60] width 52 height 19
click at [81, 67] on input at bounding box center [117, 67] width 109 height 11
click at [95, 121] on span "ROADSTER" at bounding box center [84, 121] width 32 height 8
type input "All"
click at [573, 60] on button "APPLY" at bounding box center [581, 60] width 52 height 19
